Goal: Task Accomplishment & Management: Manage account settings

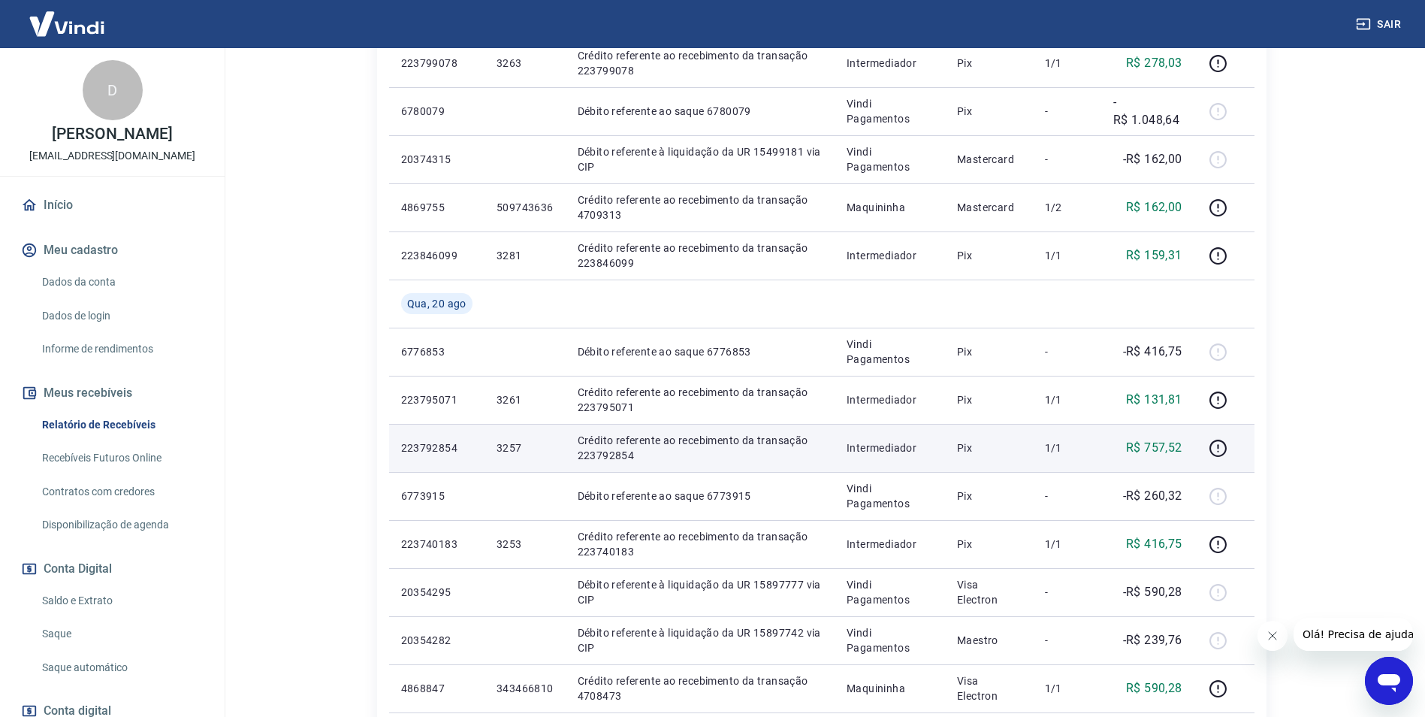
scroll to position [601, 0]
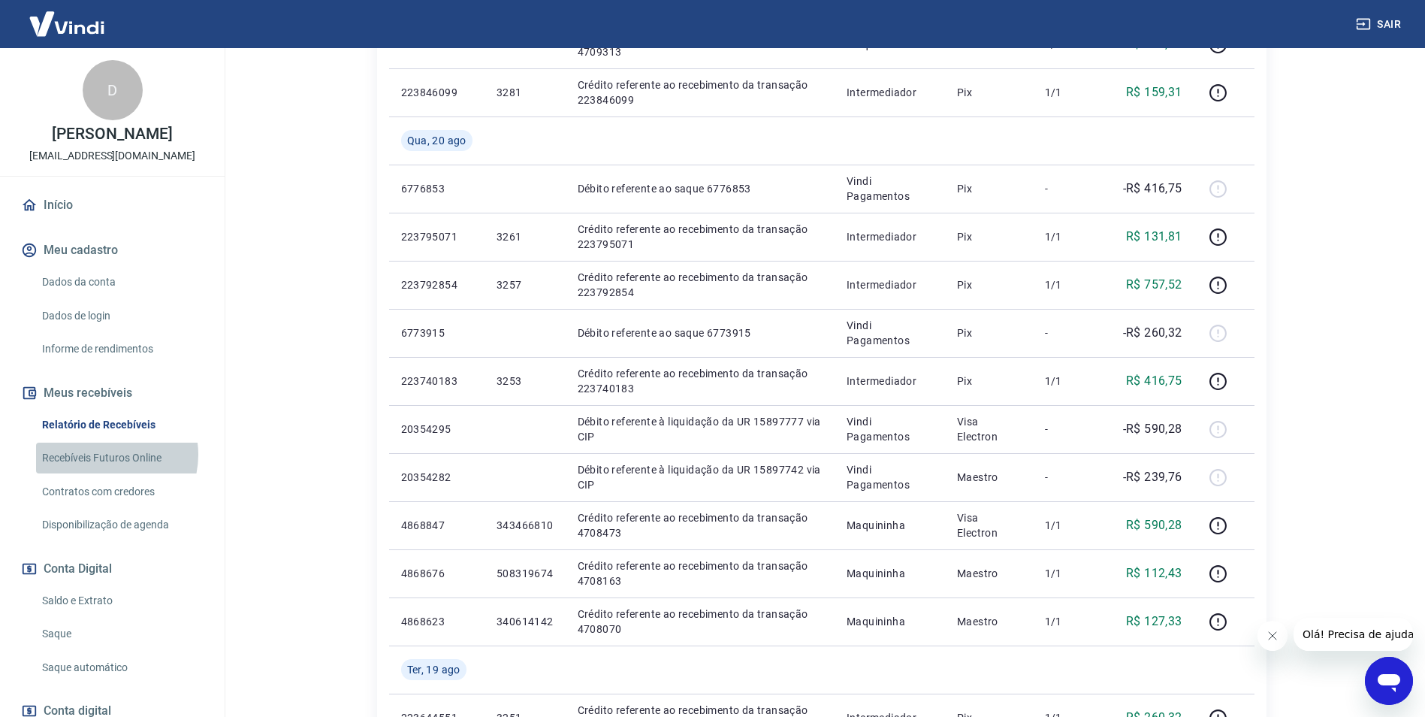
click at [107, 454] on link "Recebíveis Futuros Online" at bounding box center [121, 457] width 171 height 31
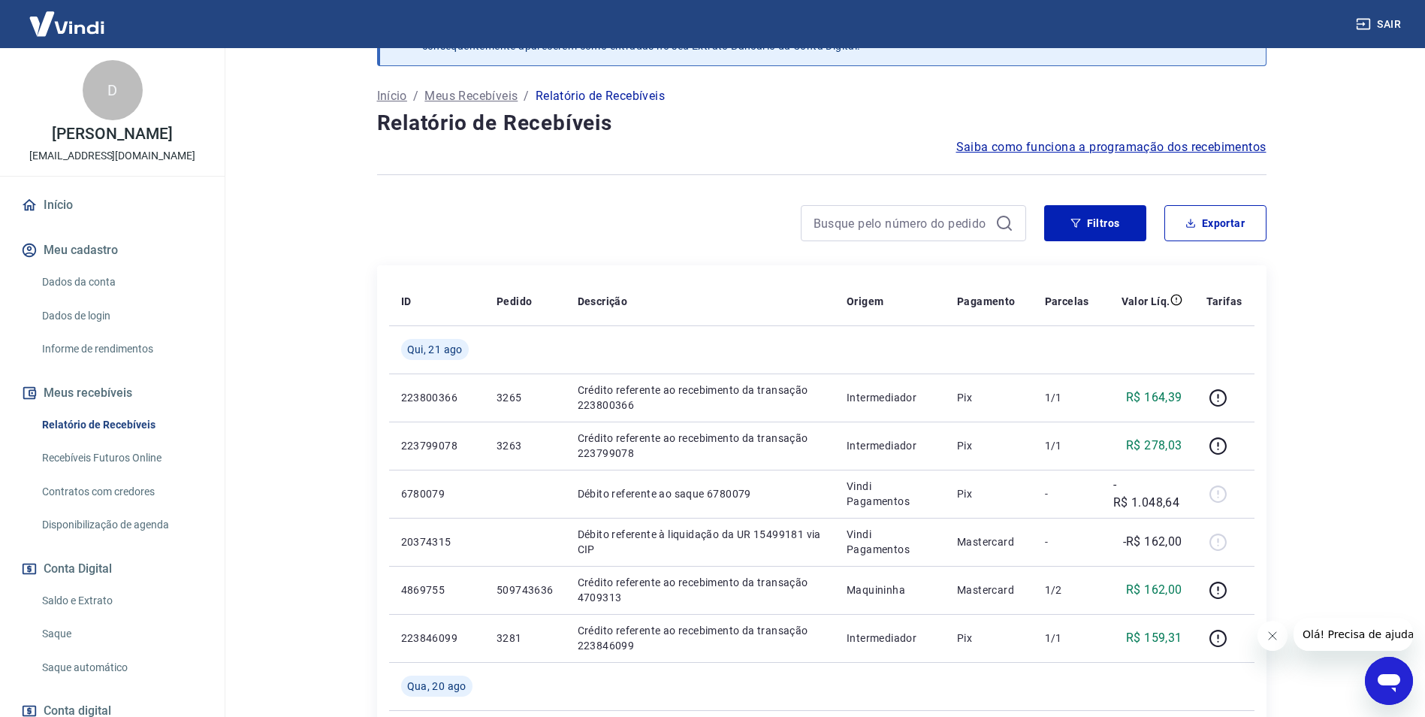
scroll to position [0, 0]
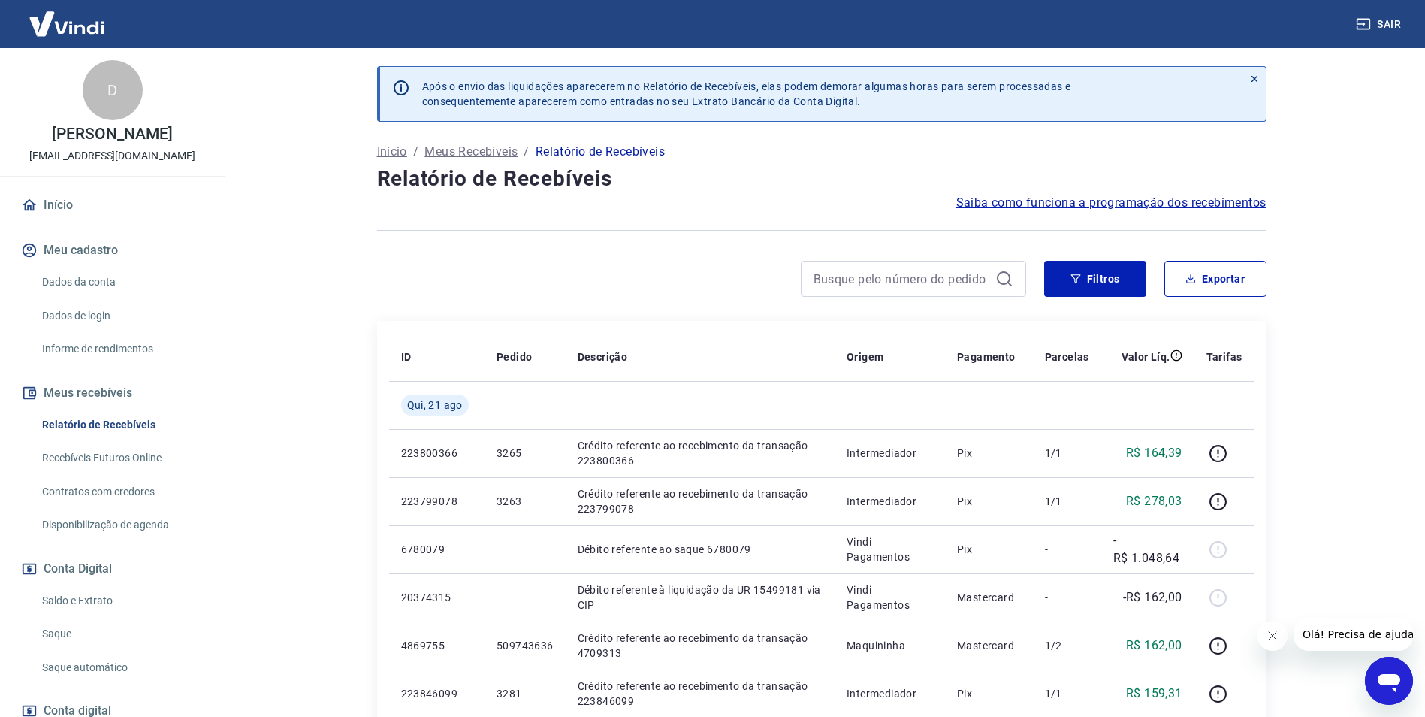
click at [59, 208] on link "Início" at bounding box center [112, 205] width 189 height 33
click at [1128, 283] on button "Filtros" at bounding box center [1095, 279] width 102 height 36
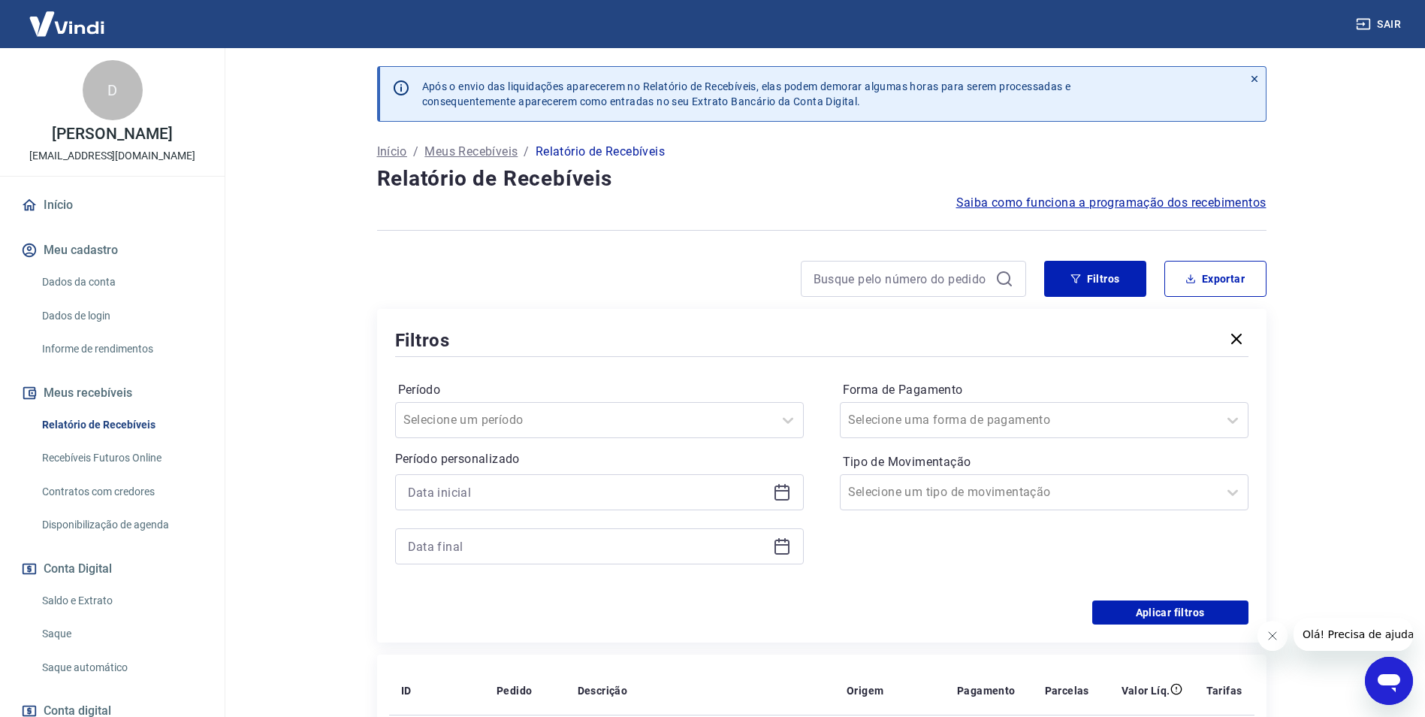
click at [469, 506] on div at bounding box center [599, 492] width 409 height 36
click at [779, 494] on icon at bounding box center [782, 492] width 18 height 18
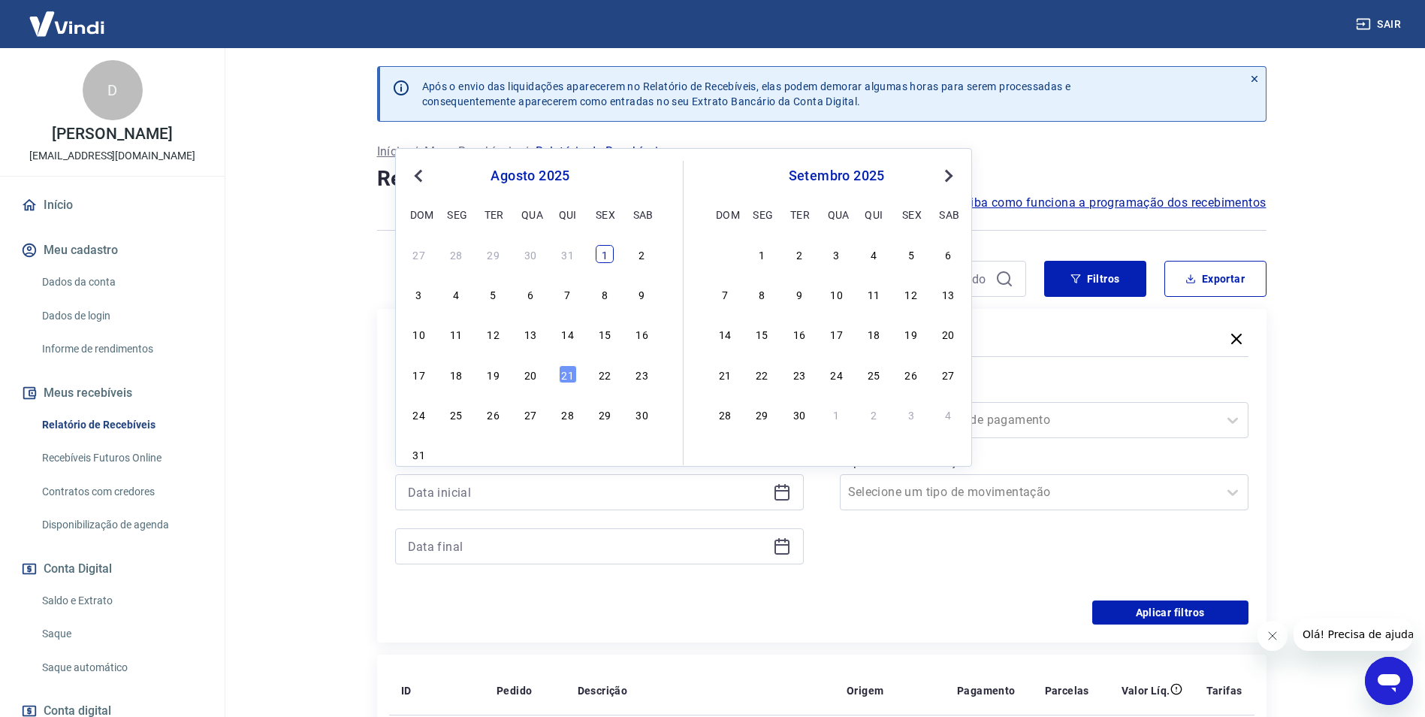
click at [603, 254] on div "1" at bounding box center [605, 254] width 18 height 18
type input "01/08/2025"
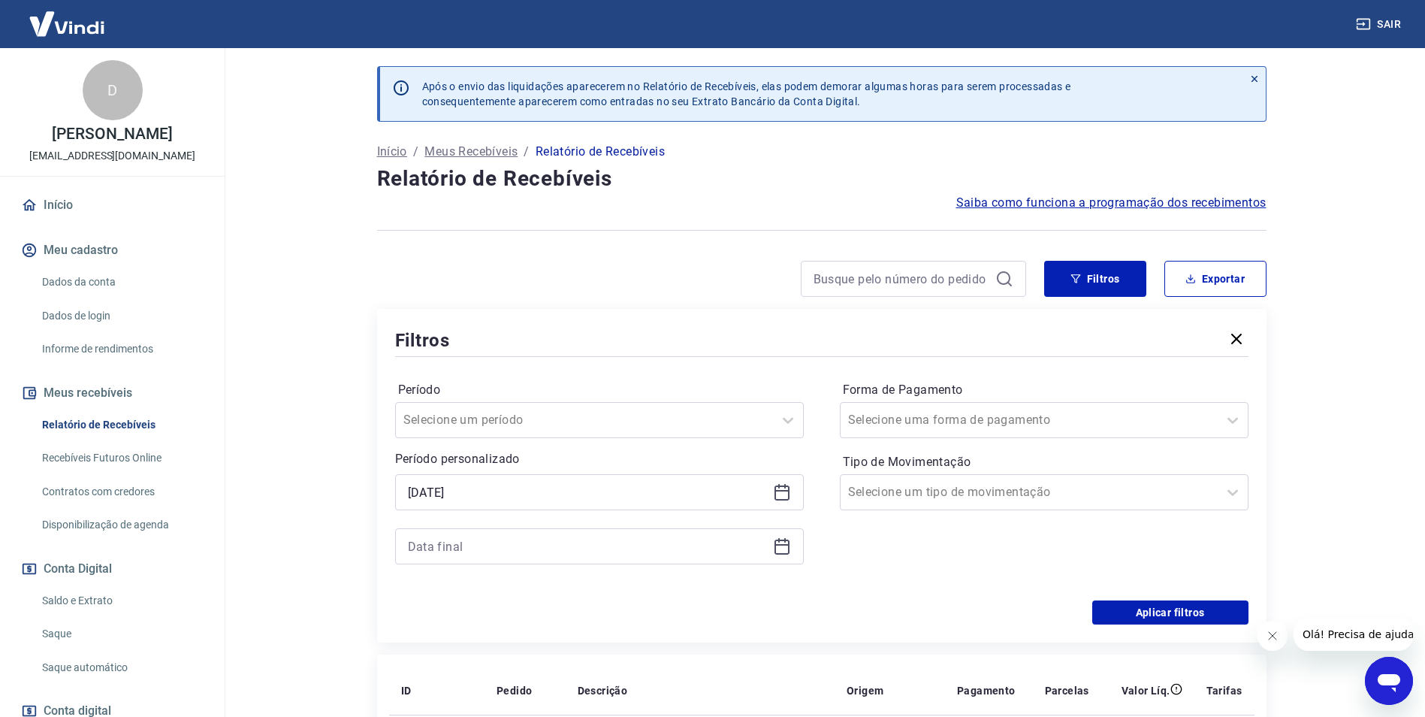
click at [783, 548] on icon at bounding box center [782, 546] width 18 height 18
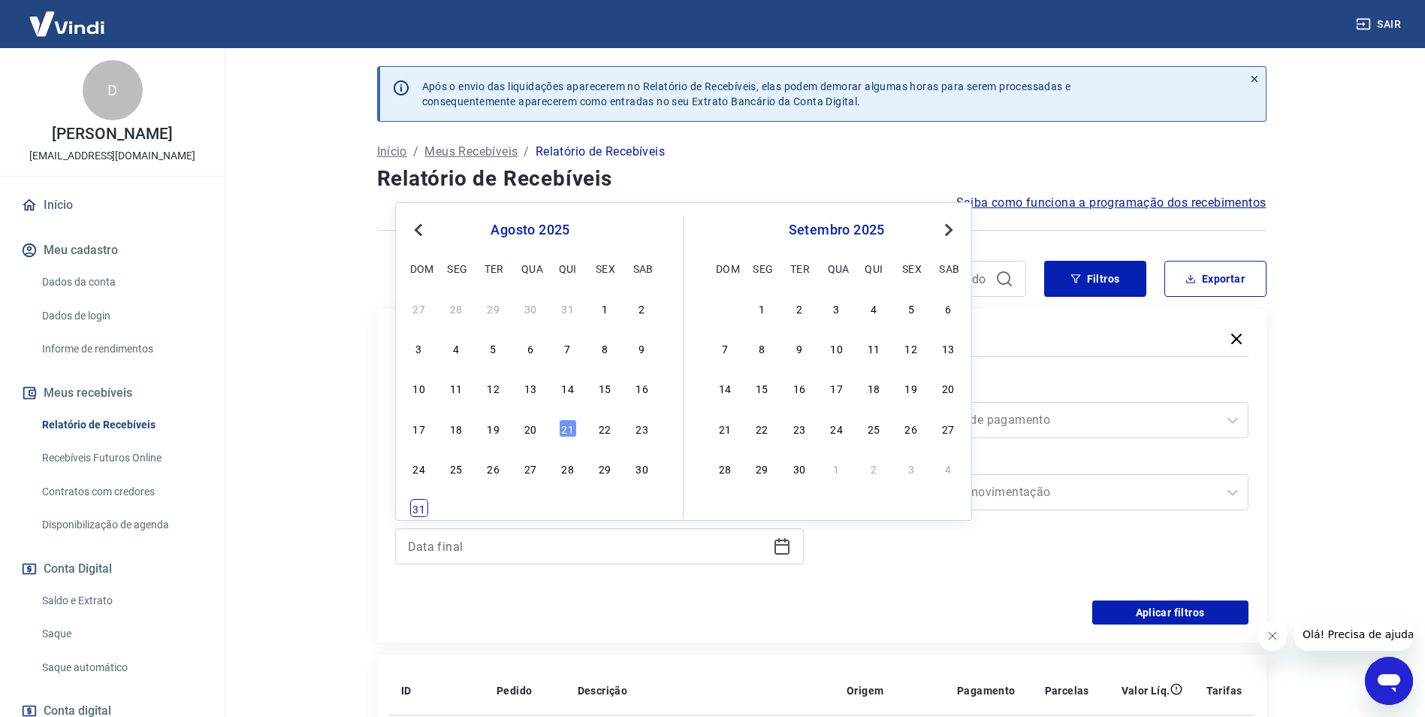
click at [412, 505] on div "31" at bounding box center [419, 508] width 18 height 18
type input "31/08/2025"
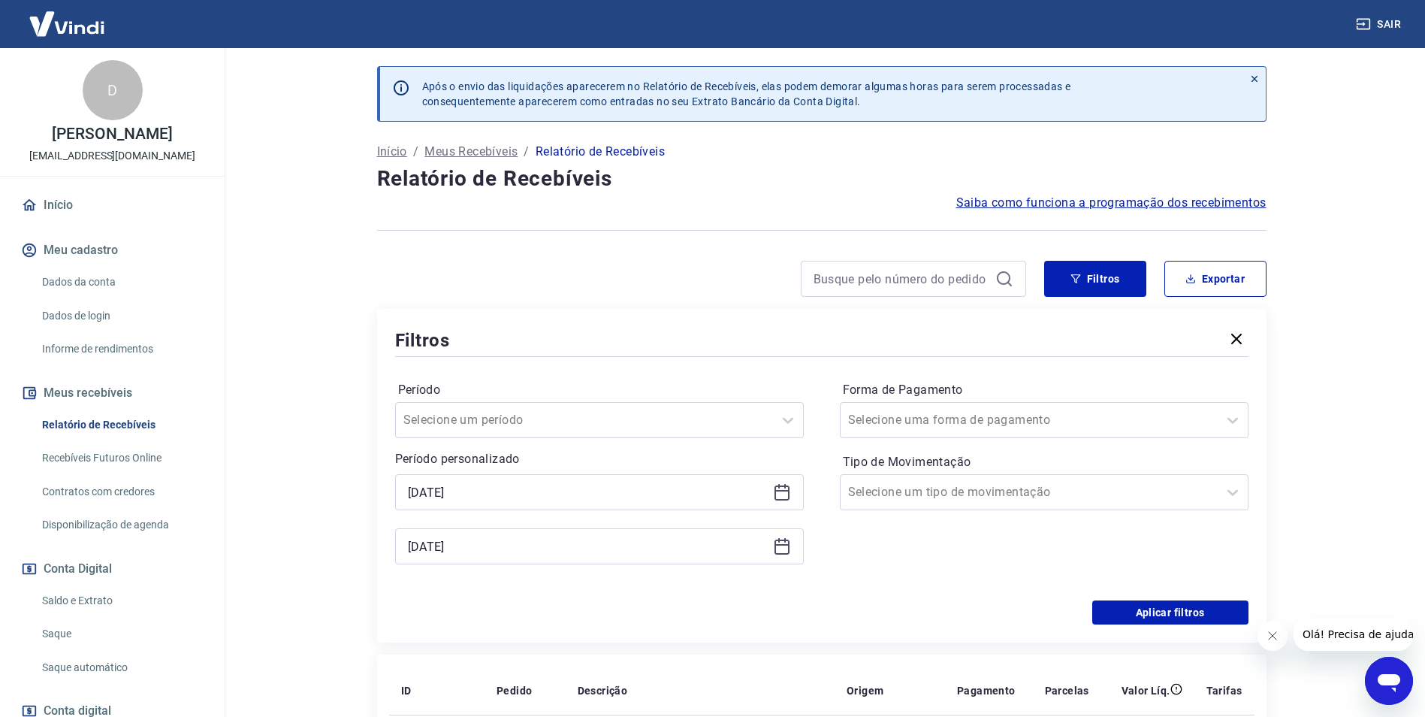
click at [979, 586] on div "Período Selecione um período Período personalizado Selected date: sexta-feira, …" at bounding box center [821, 480] width 853 height 240
click at [1155, 615] on button "Aplicar filtros" at bounding box center [1170, 612] width 156 height 24
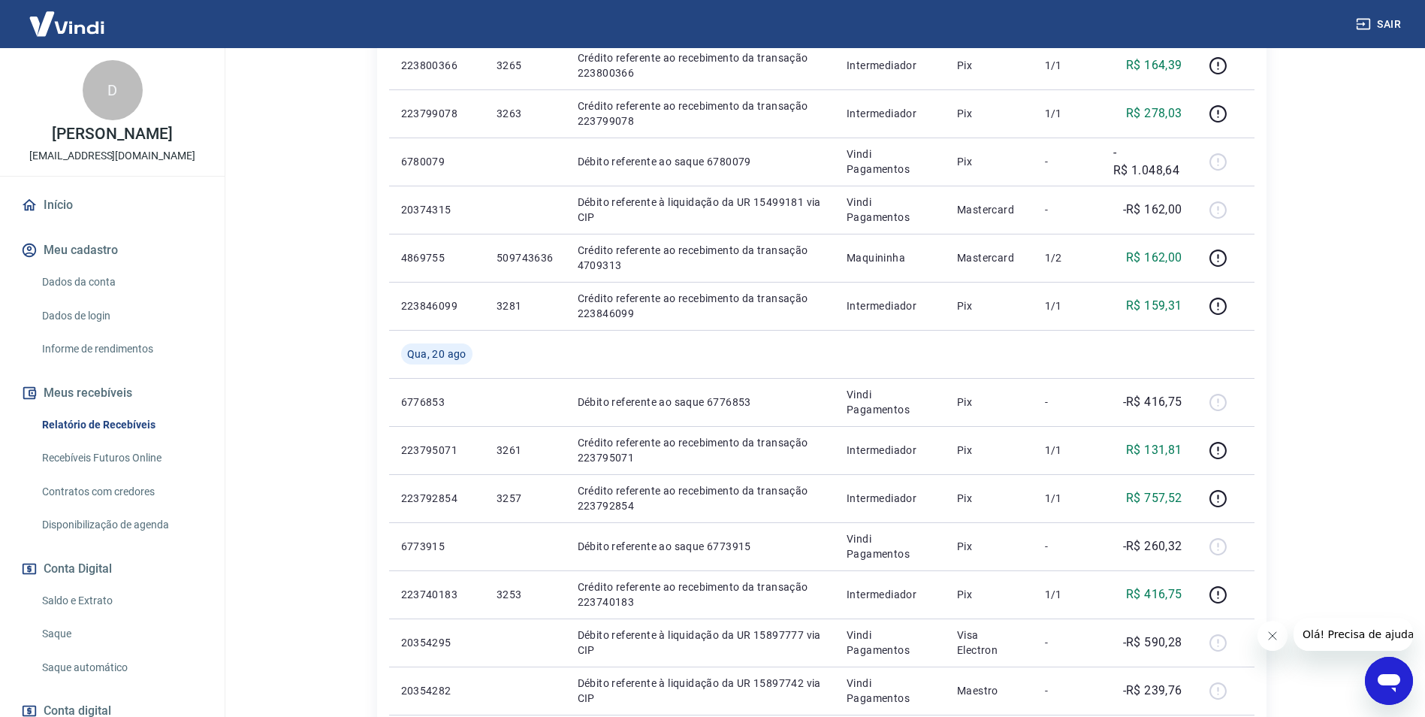
scroll to position [526, 0]
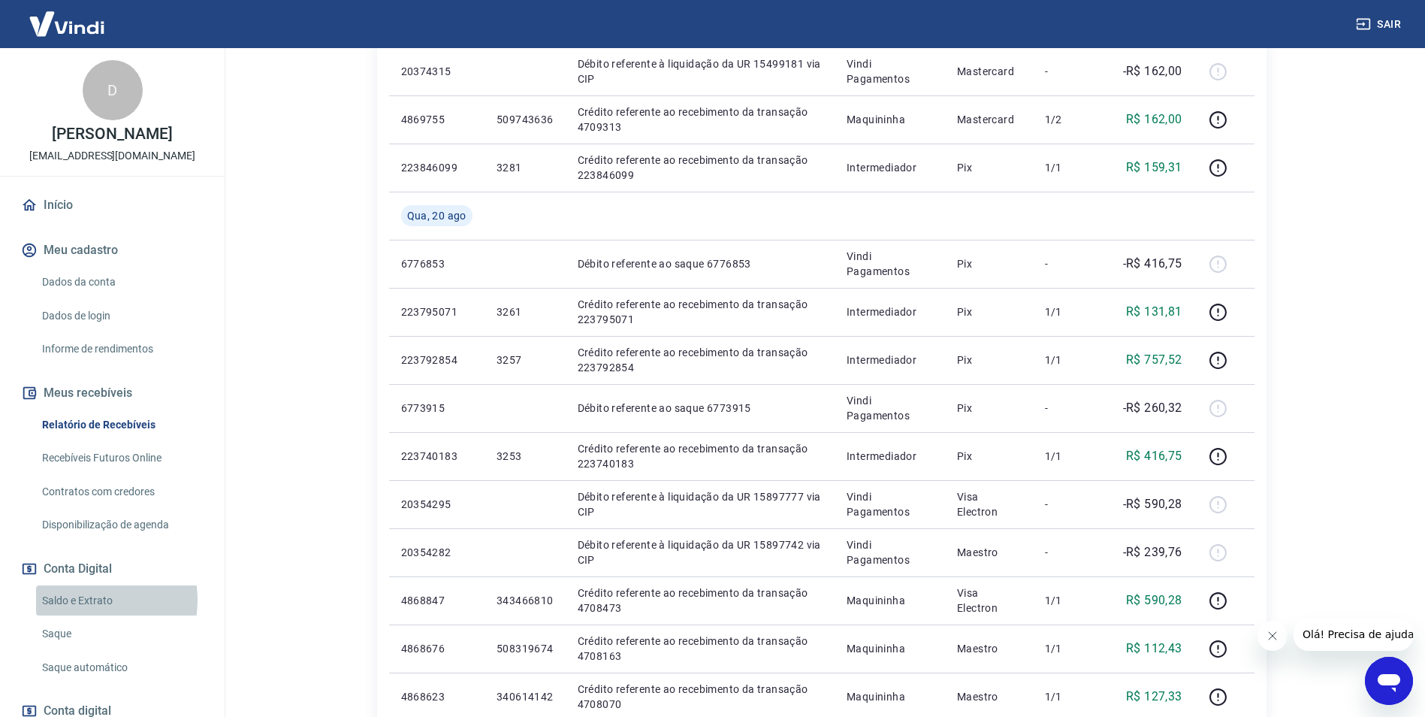
click at [85, 599] on link "Saldo e Extrato" at bounding box center [121, 600] width 171 height 31
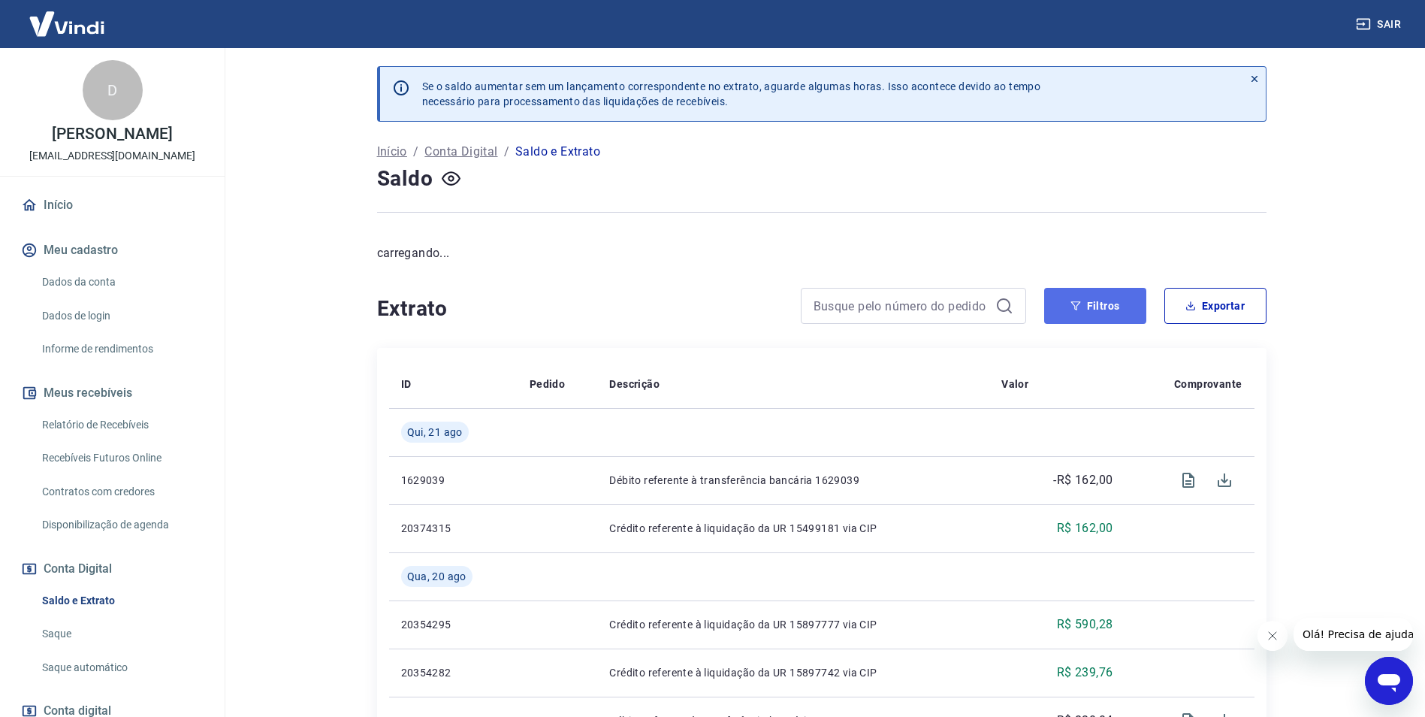
click at [1074, 302] on icon "button" at bounding box center [1075, 305] width 10 height 9
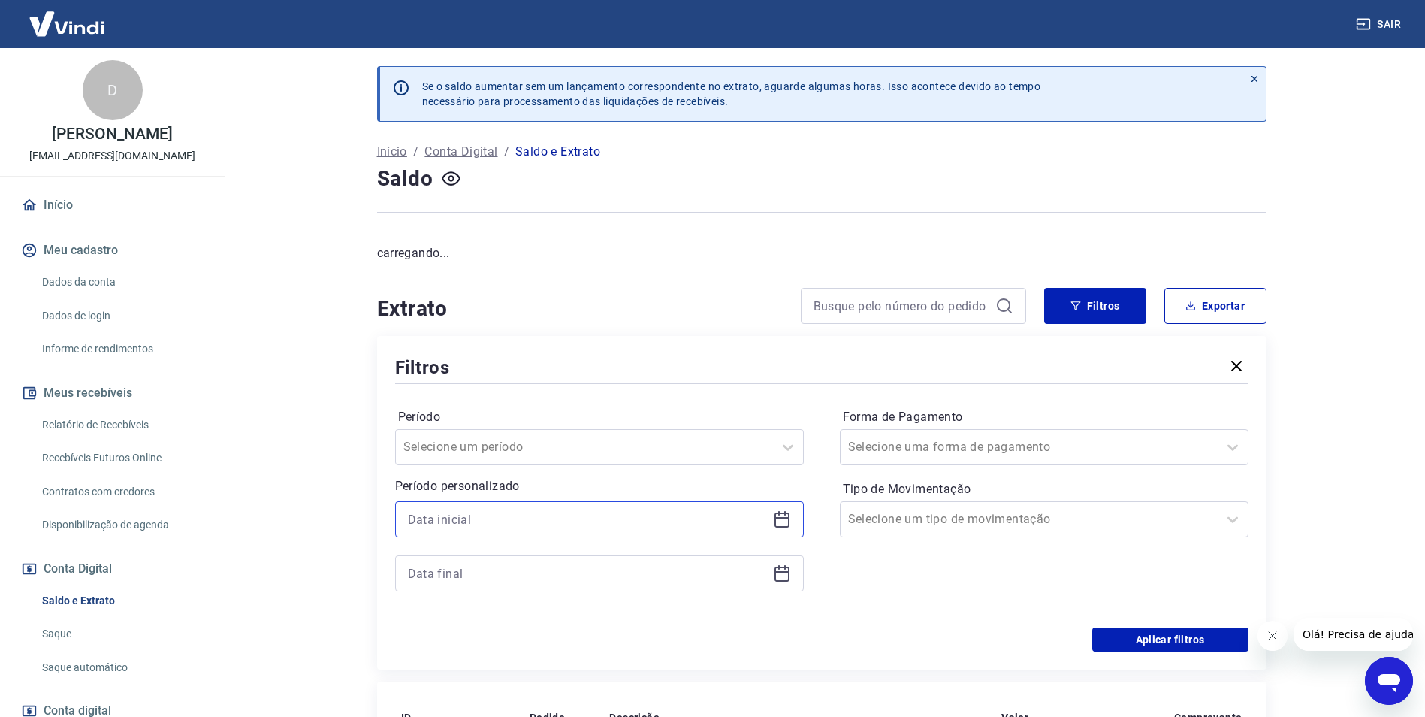
click at [482, 517] on input at bounding box center [587, 519] width 359 height 23
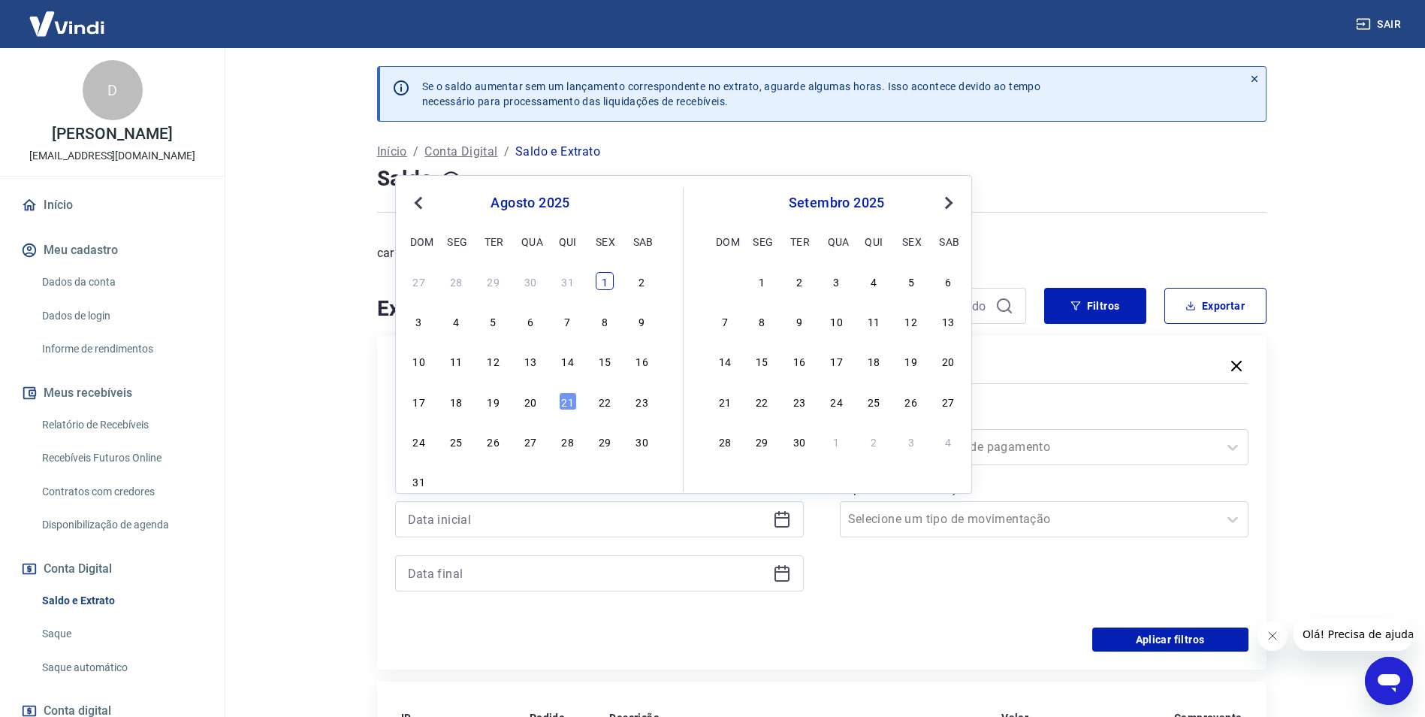
click at [606, 272] on div "1" at bounding box center [605, 281] width 18 height 18
type input "01/08/2025"
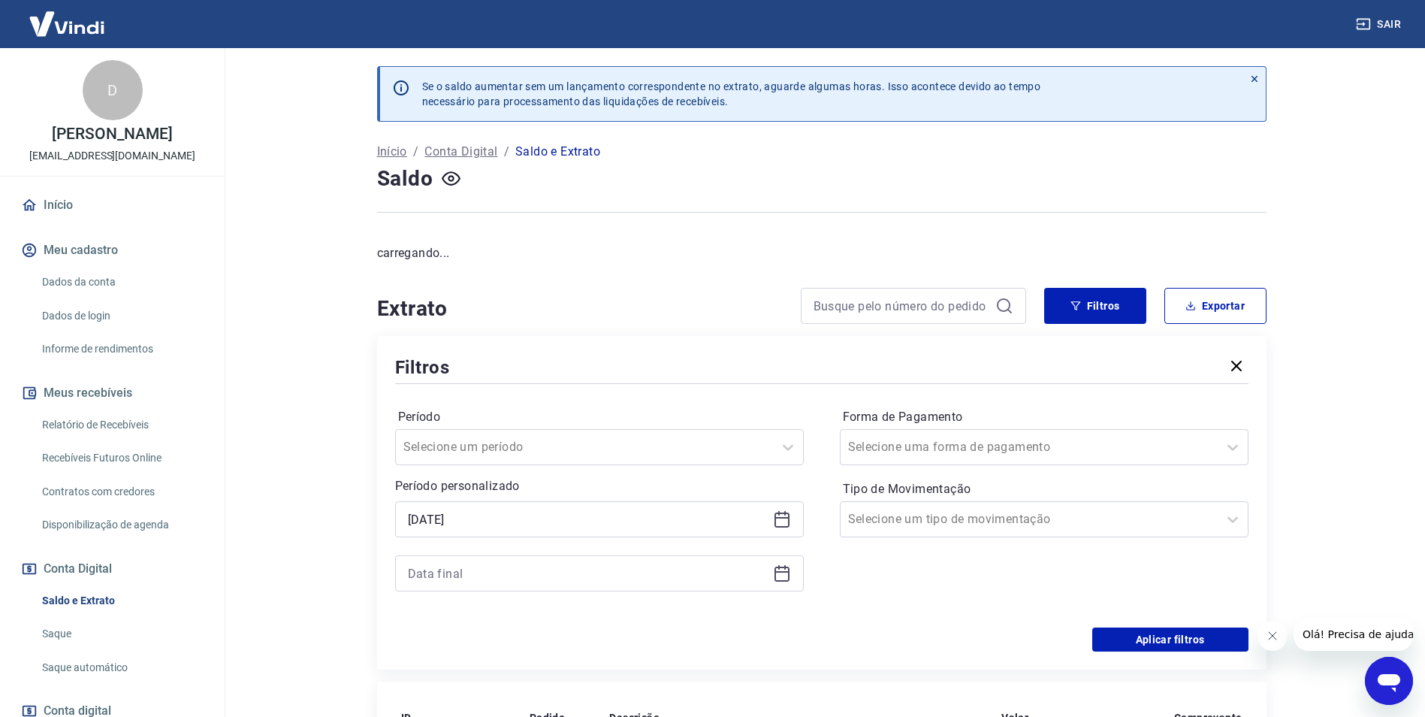
click at [778, 578] on icon at bounding box center [782, 573] width 18 height 18
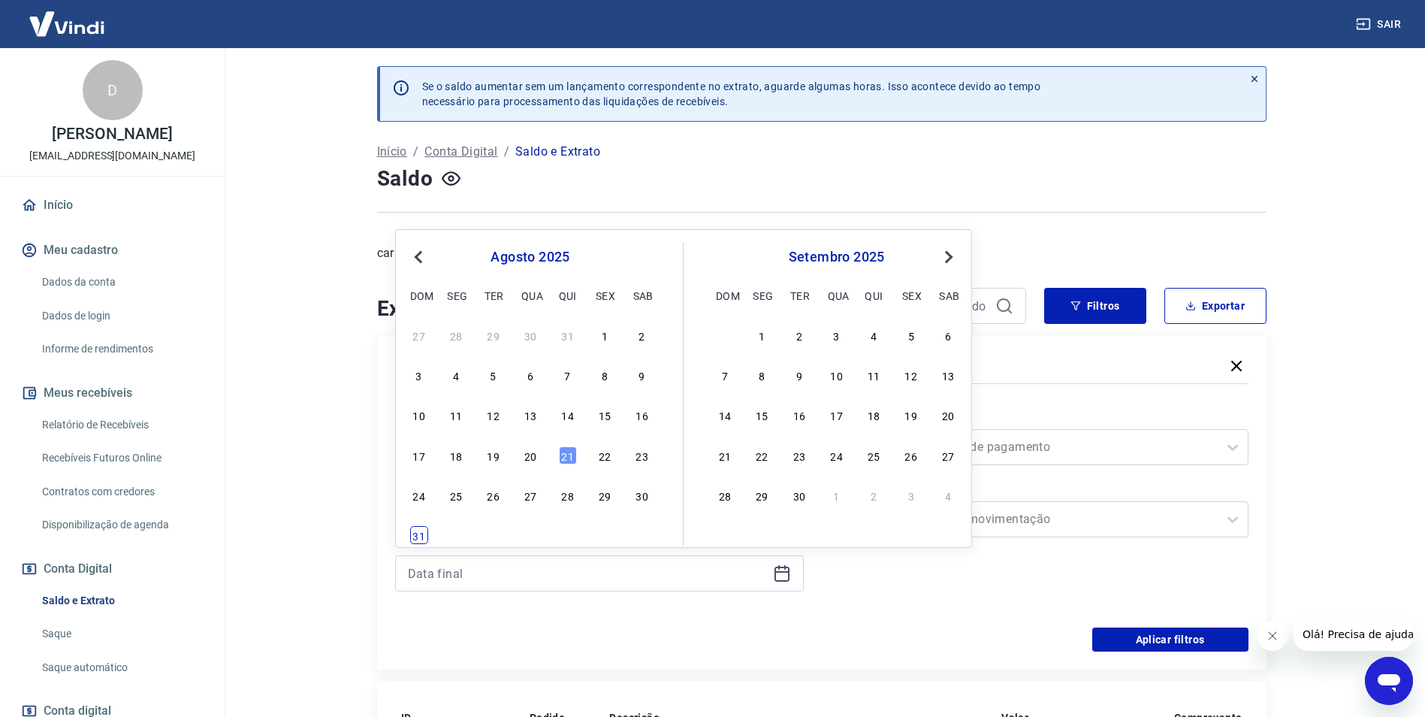
click at [418, 530] on div "31" at bounding box center [419, 535] width 18 height 18
type input "31/08/2025"
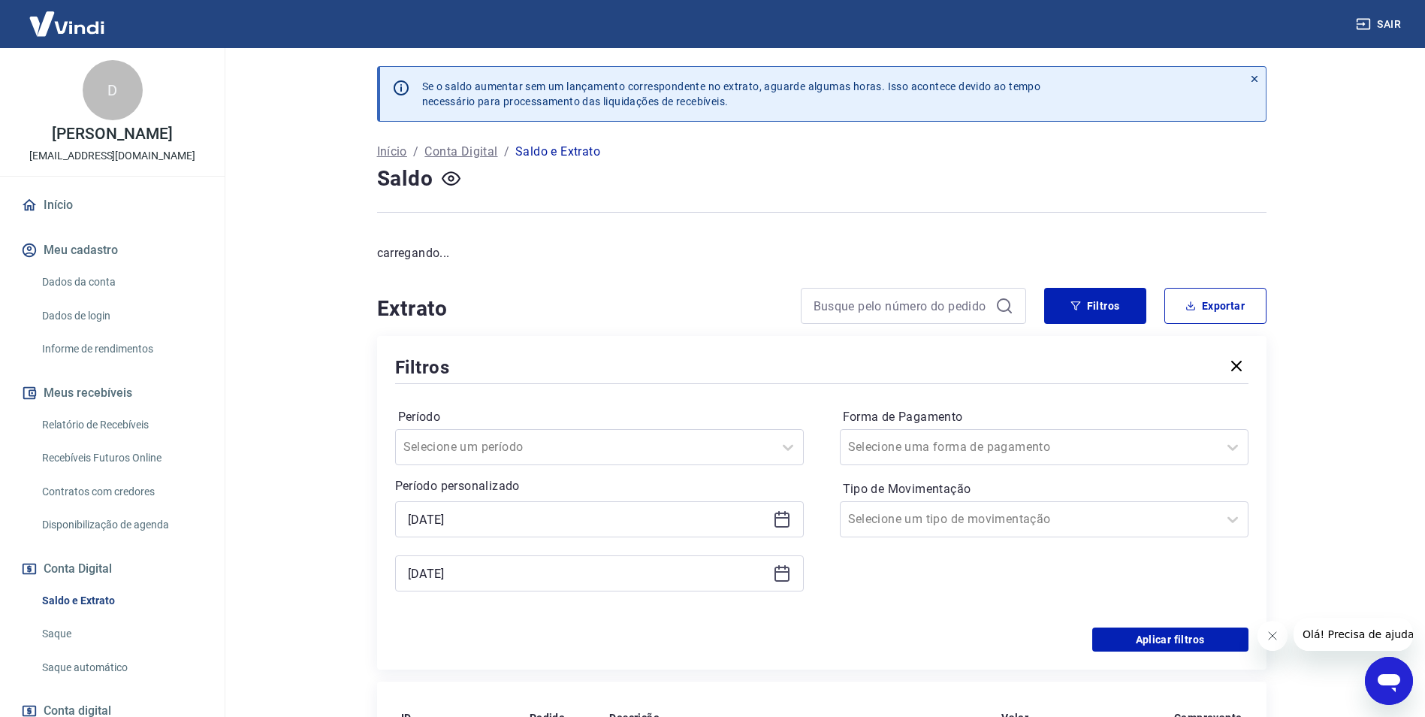
click at [1153, 639] on button "Aplicar filtros" at bounding box center [1170, 639] width 156 height 24
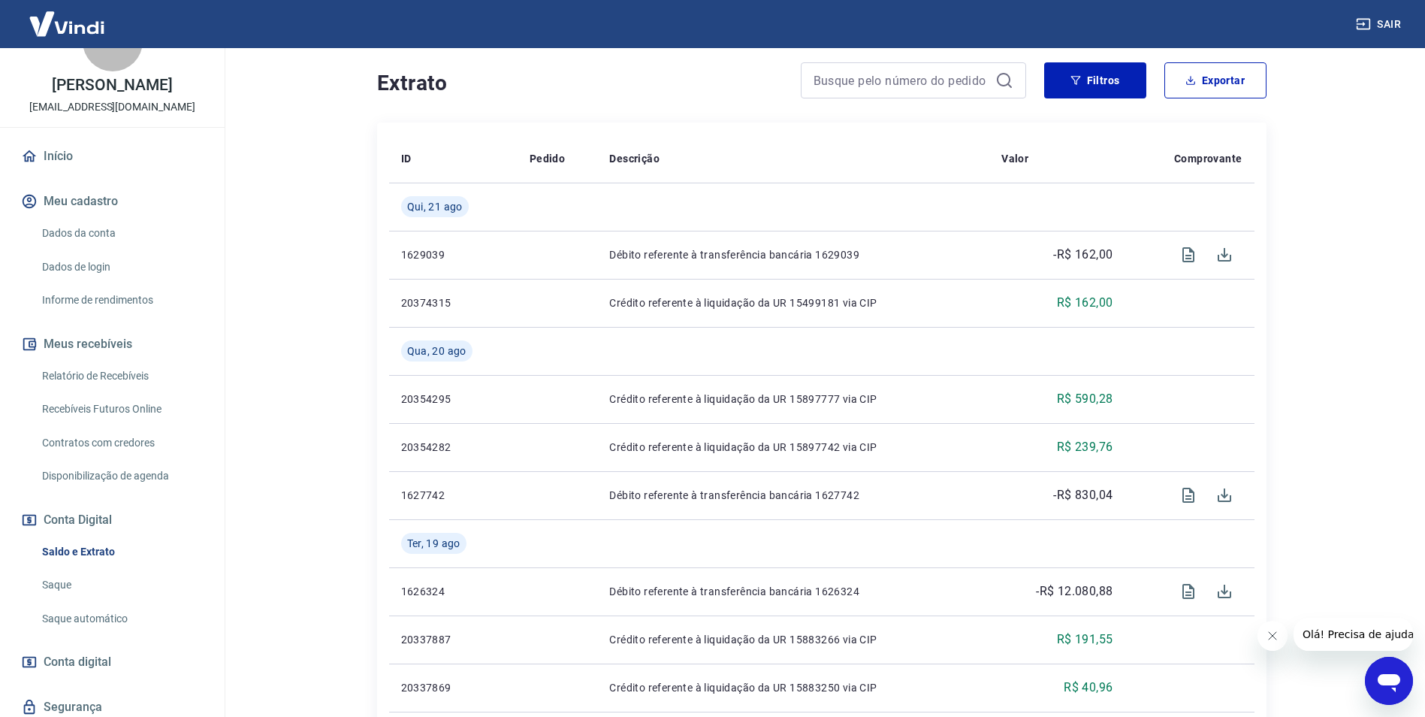
scroll to position [101, 0]
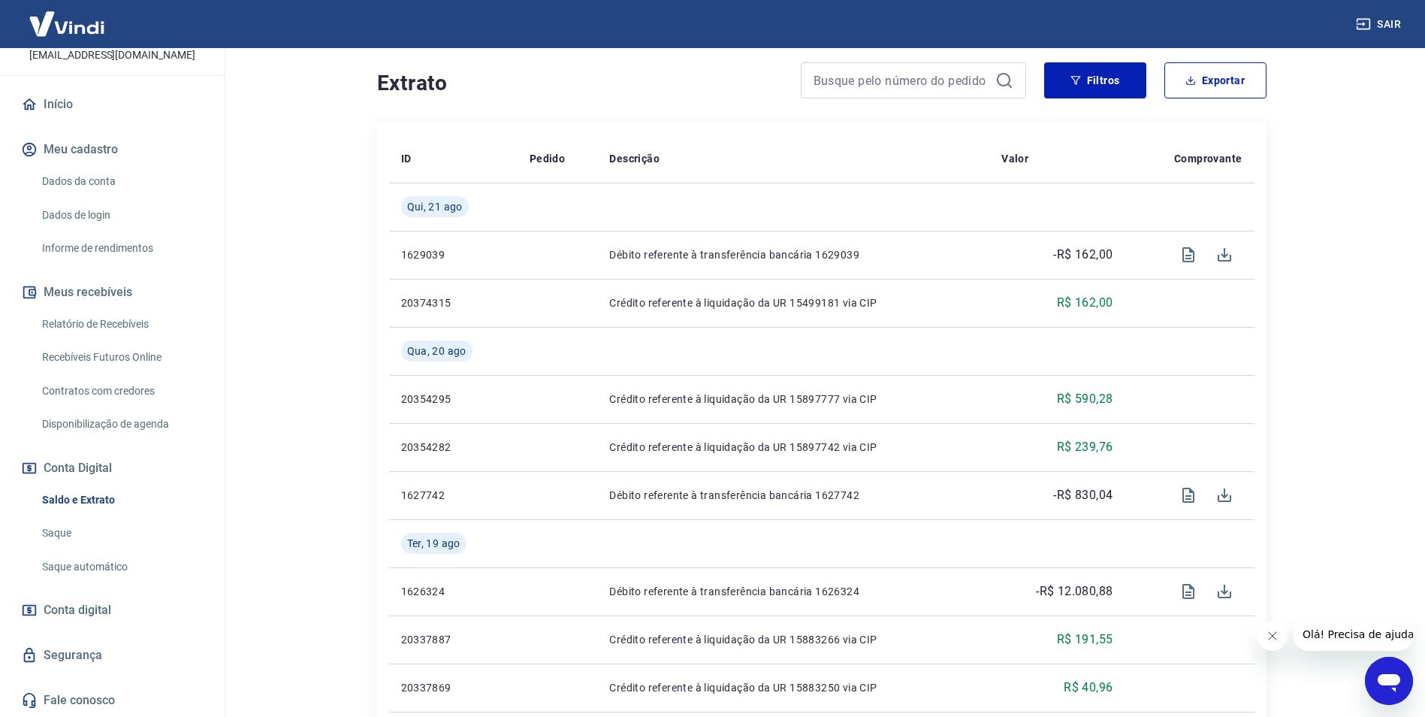
click at [288, 290] on main "Se o saldo aumentar sem um lançamento correspondente no extrato, aguarde alguma…" at bounding box center [821, 157] width 1207 height 669
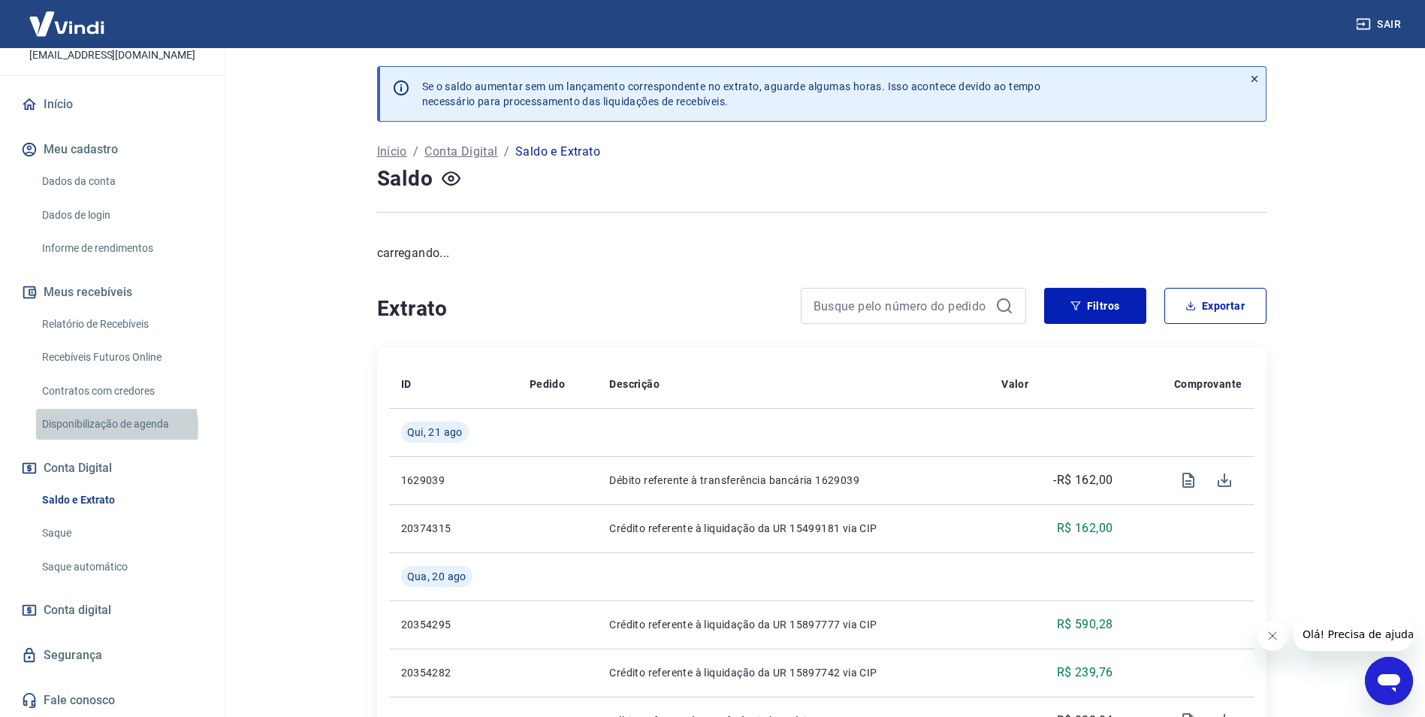
click at [112, 427] on link "Disponibilização de agenda" at bounding box center [121, 424] width 171 height 31
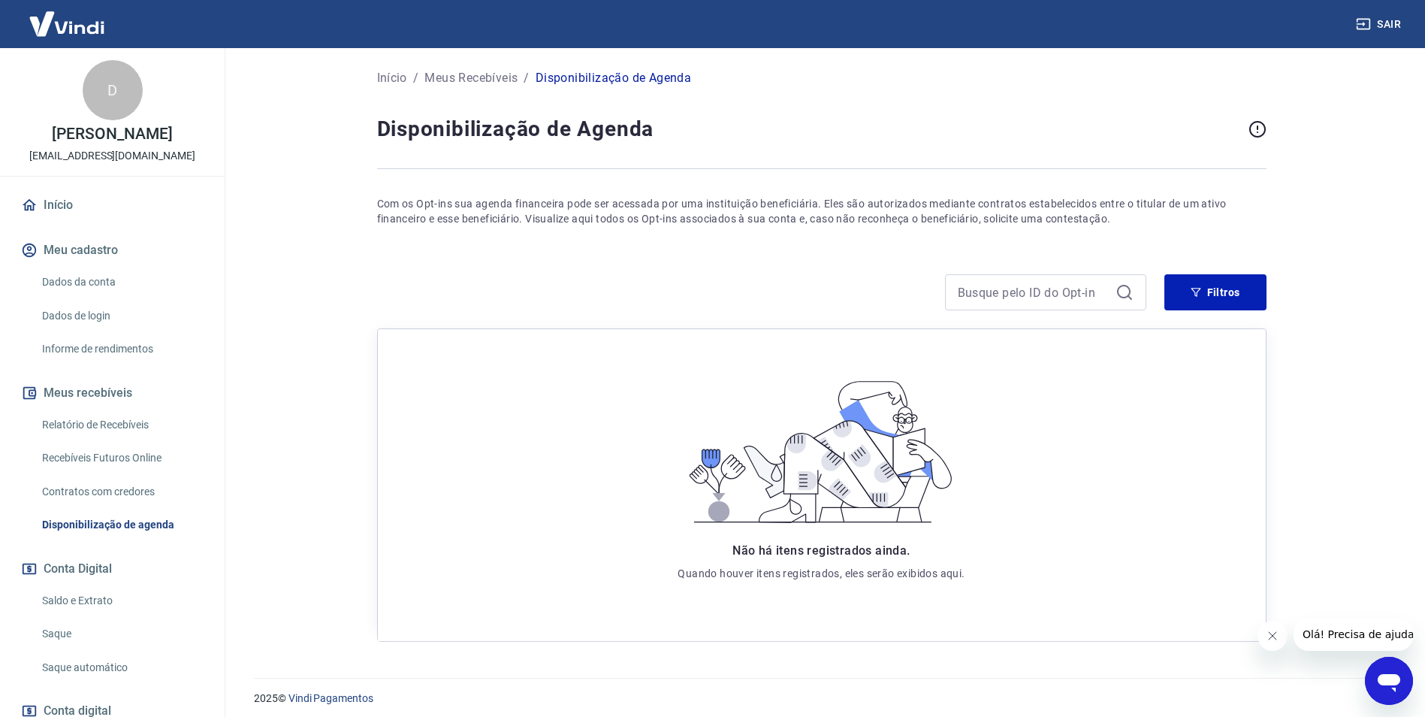
click at [44, 202] on link "Início" at bounding box center [112, 205] width 189 height 33
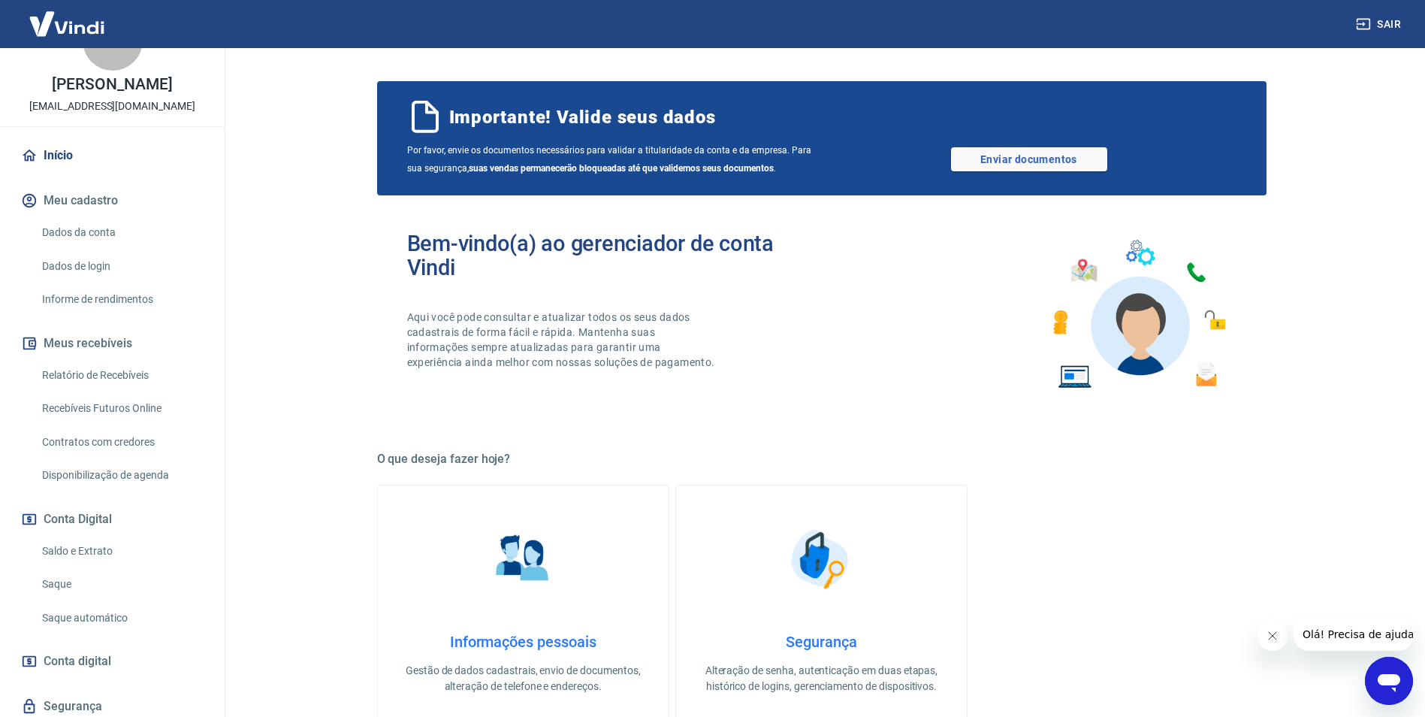
scroll to position [101, 0]
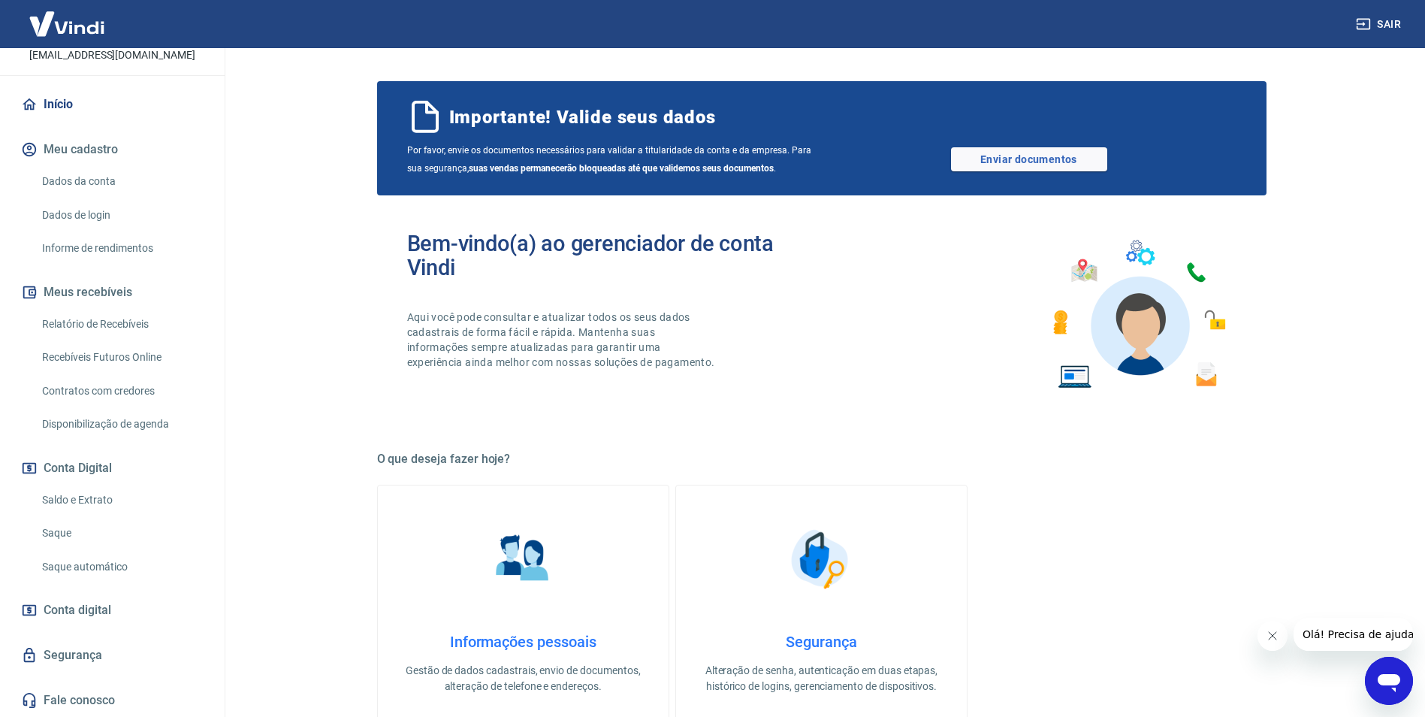
click at [86, 497] on link "Saldo e Extrato" at bounding box center [121, 500] width 171 height 31
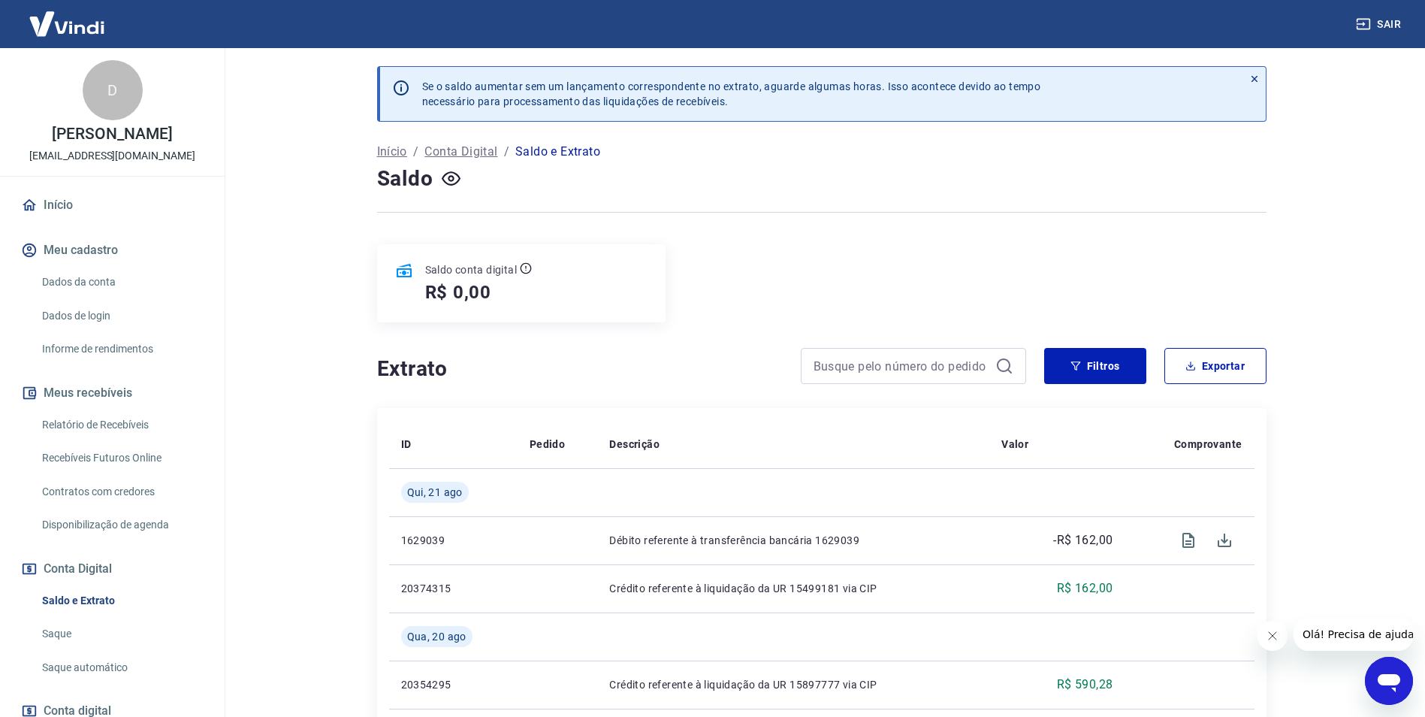
drag, startPoint x: 102, startPoint y: 83, endPoint x: 101, endPoint y: 91, distance: 8.4
click at [101, 83] on div "D" at bounding box center [113, 90] width 60 height 60
click at [72, 202] on link "Início" at bounding box center [112, 205] width 189 height 33
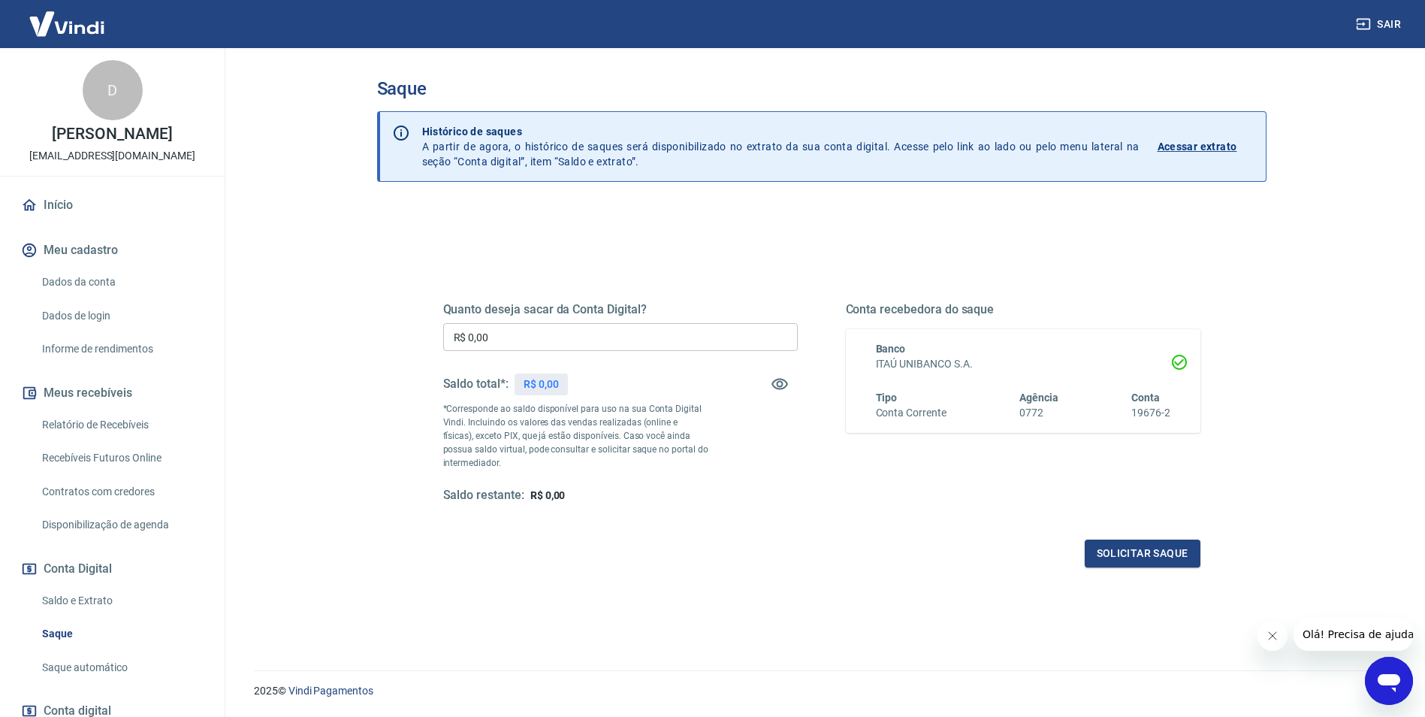
click at [107, 424] on link "Relatório de Recebíveis" at bounding box center [121, 424] width 171 height 31
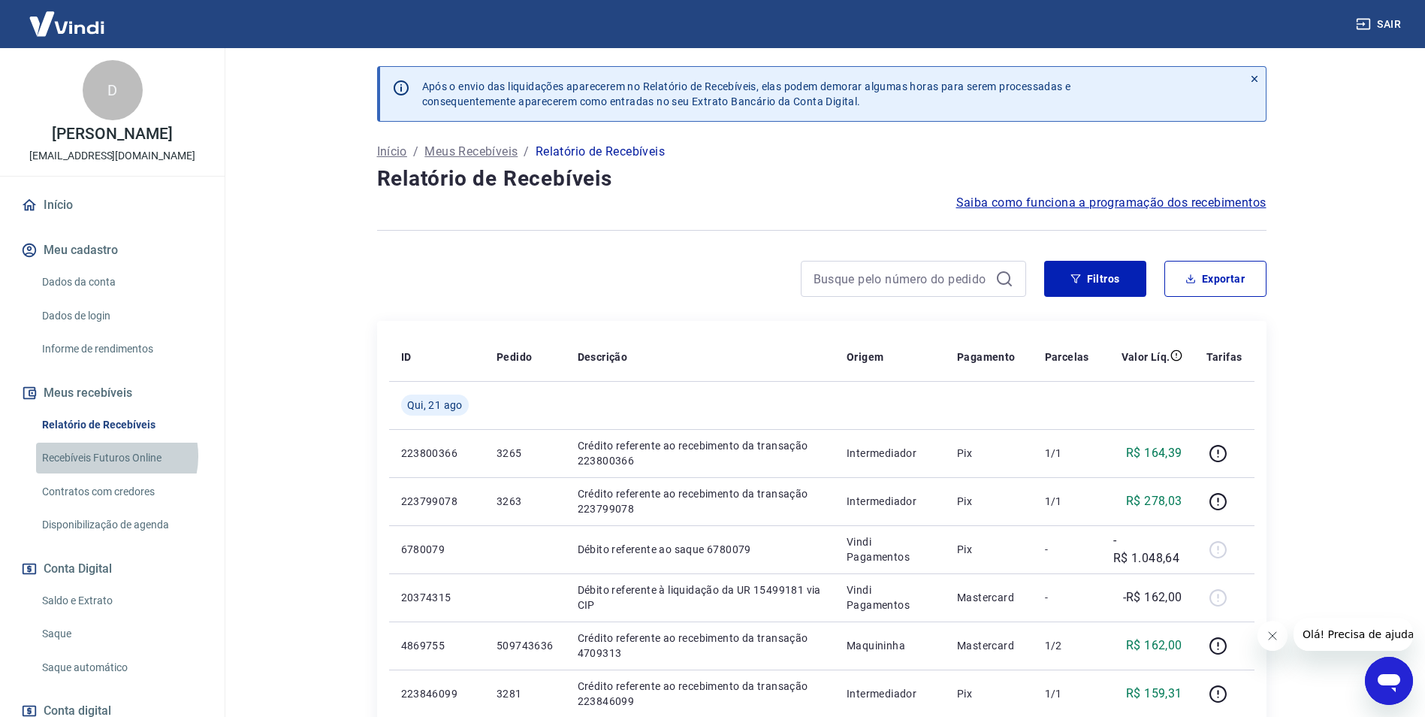
click at [113, 456] on link "Recebíveis Futuros Online" at bounding box center [121, 457] width 171 height 31
